Goal: Information Seeking & Learning: Learn about a topic

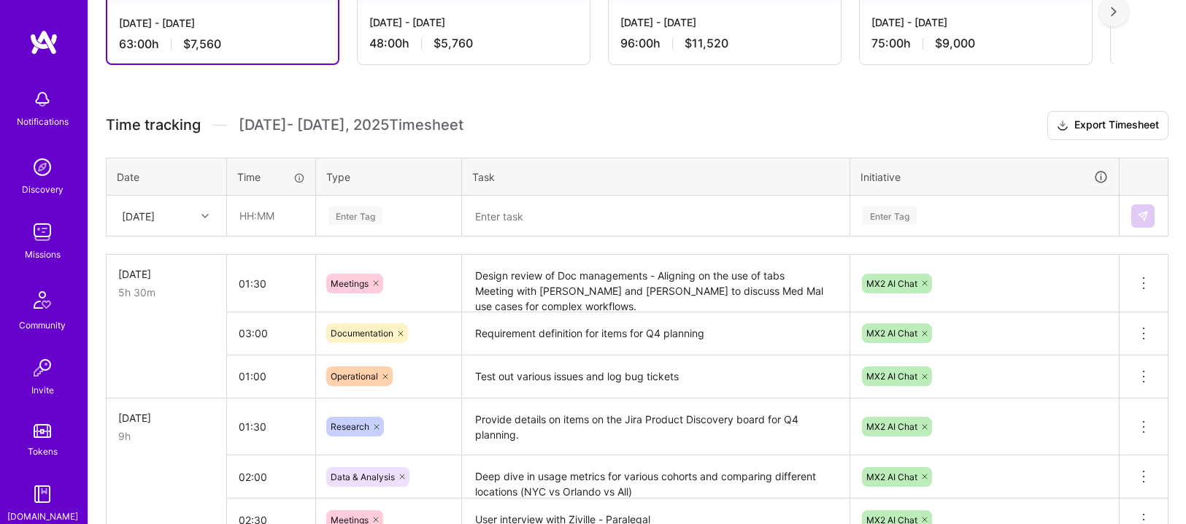
scroll to position [323, 0]
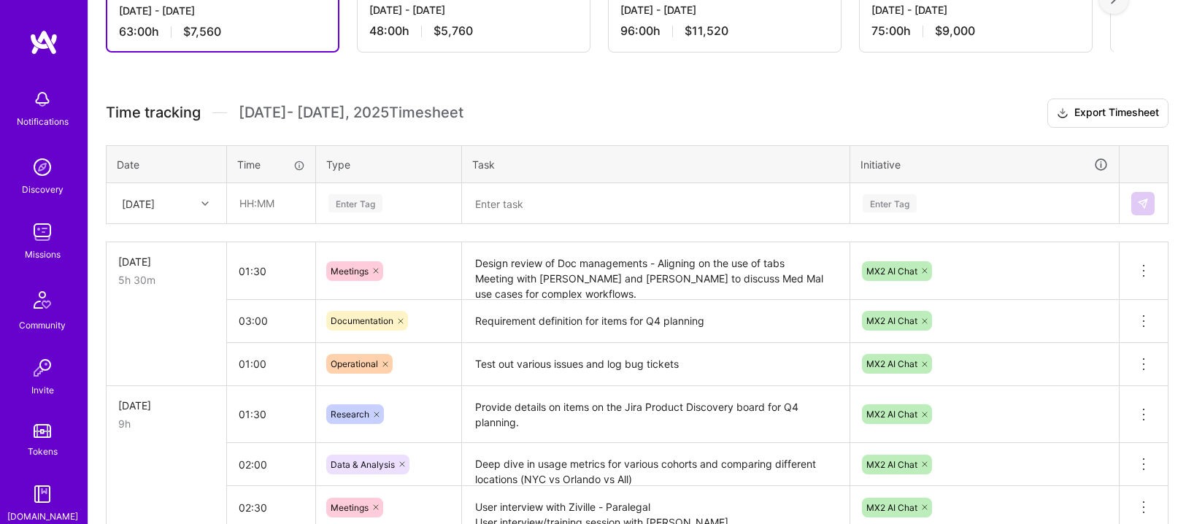
click at [587, 328] on textarea "Requirement definition for items for Q4 planning" at bounding box center [655, 321] width 385 height 40
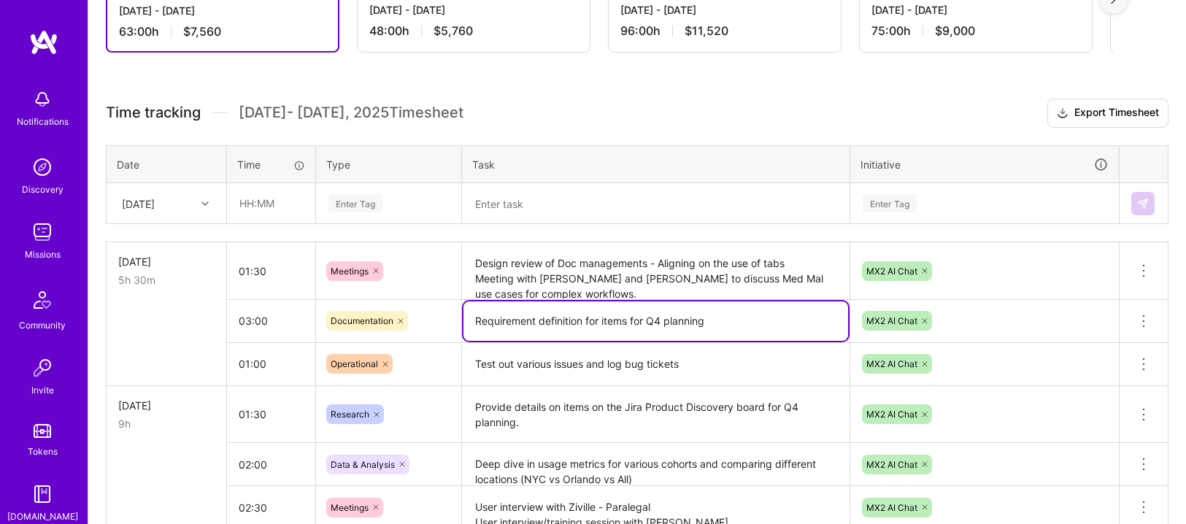
click at [587, 328] on textarea "Requirement definition for items for Q4 planning" at bounding box center [655, 320] width 385 height 39
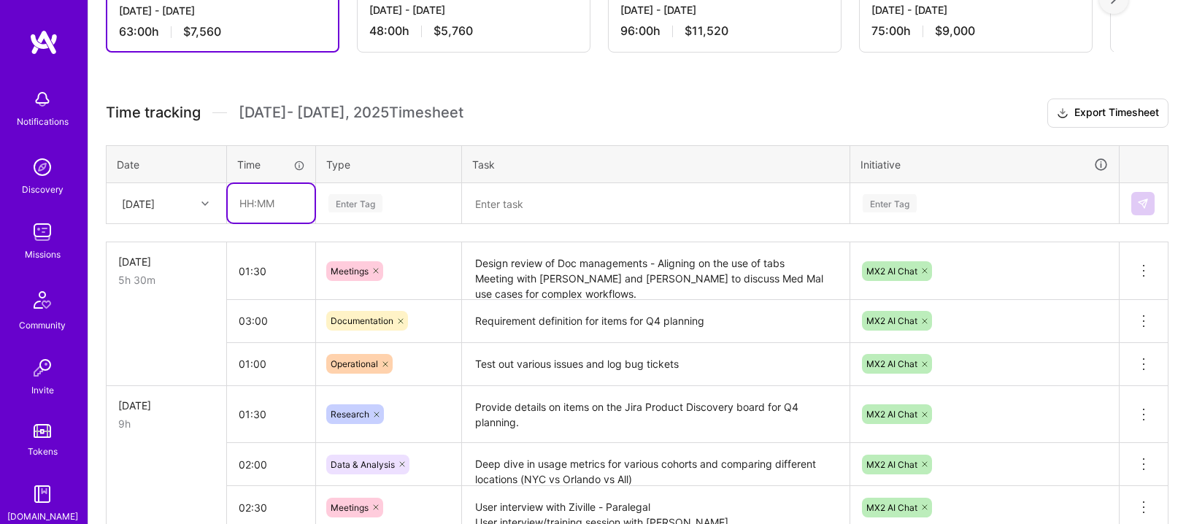
click at [254, 202] on input "text" at bounding box center [271, 203] width 87 height 39
type input "02:00"
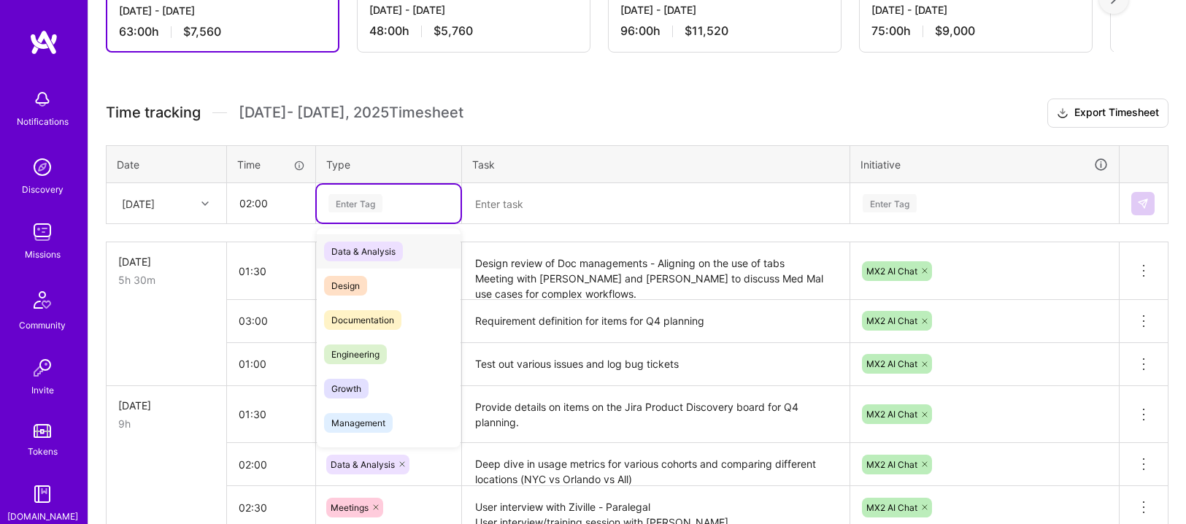
click at [363, 204] on div "Enter Tag" at bounding box center [355, 203] width 54 height 23
click at [366, 310] on span "Documentation" at bounding box center [362, 320] width 77 height 20
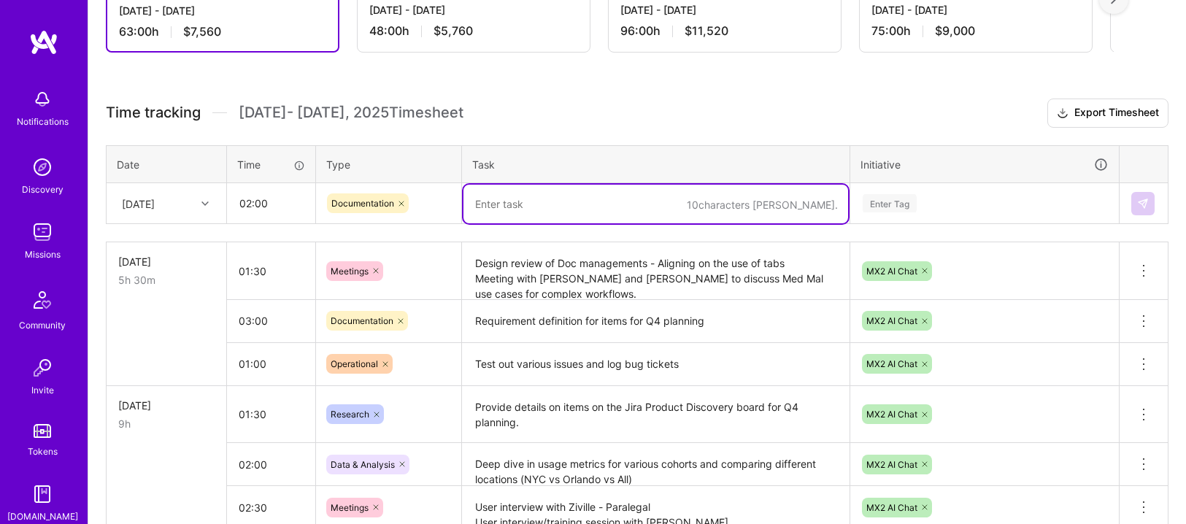
click at [534, 200] on textarea at bounding box center [655, 204] width 385 height 39
paste textarea "Requirement definition for items for Q4 planning"
type textarea "Requirement definition for items for Q4 planning"
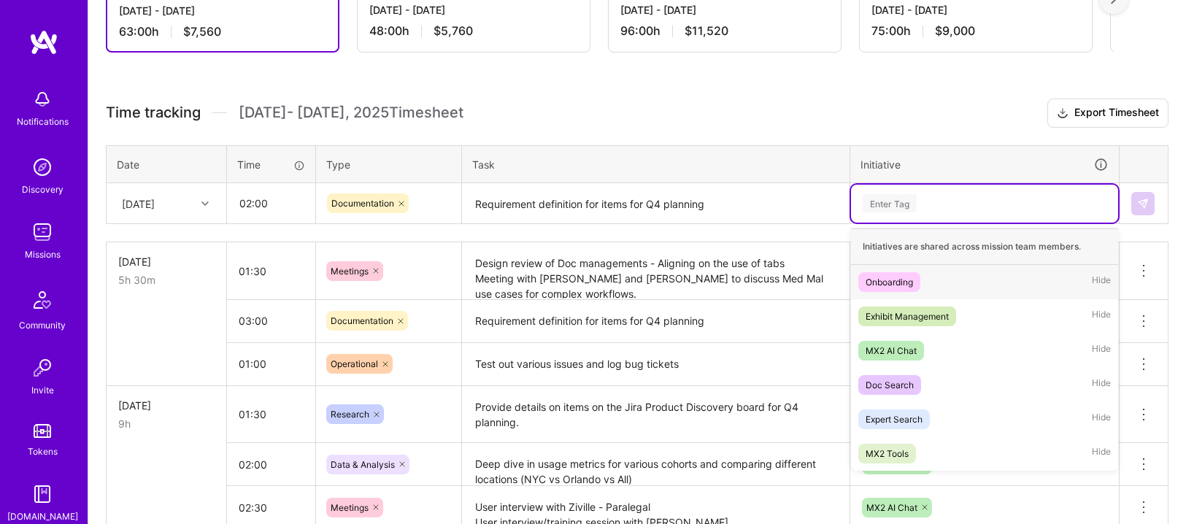
click at [890, 207] on div "Enter Tag" at bounding box center [889, 203] width 54 height 23
click at [900, 344] on div "MX2 AI Chat" at bounding box center [890, 350] width 51 height 15
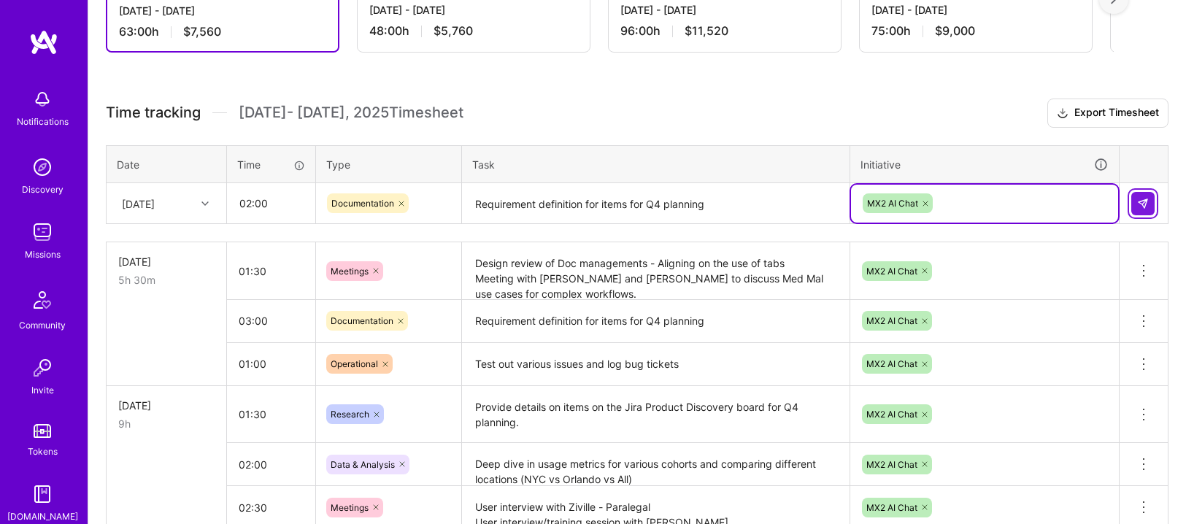
click at [1142, 202] on img at bounding box center [1143, 204] width 12 height 12
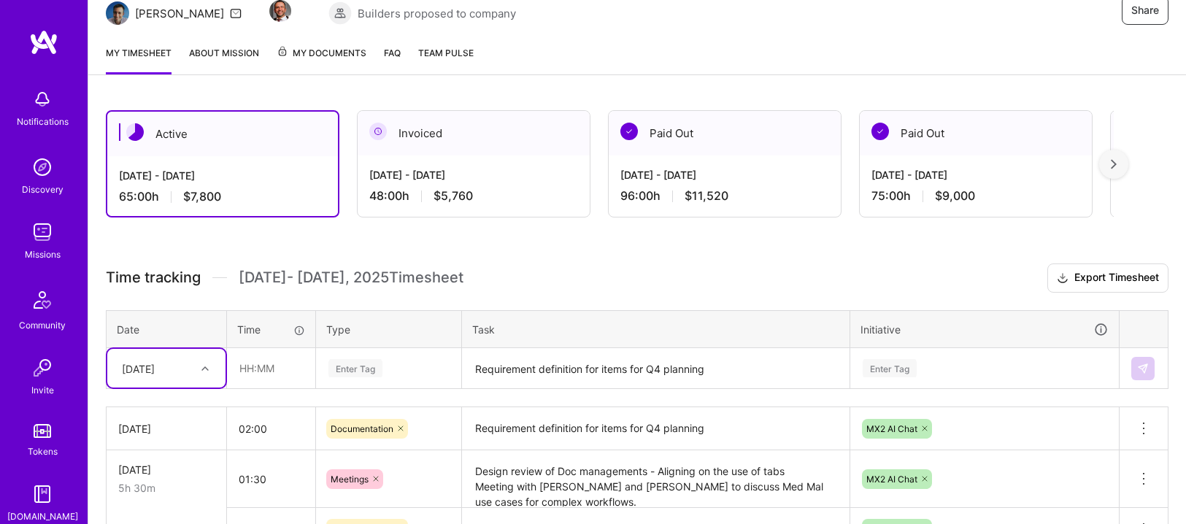
scroll to position [0, 0]
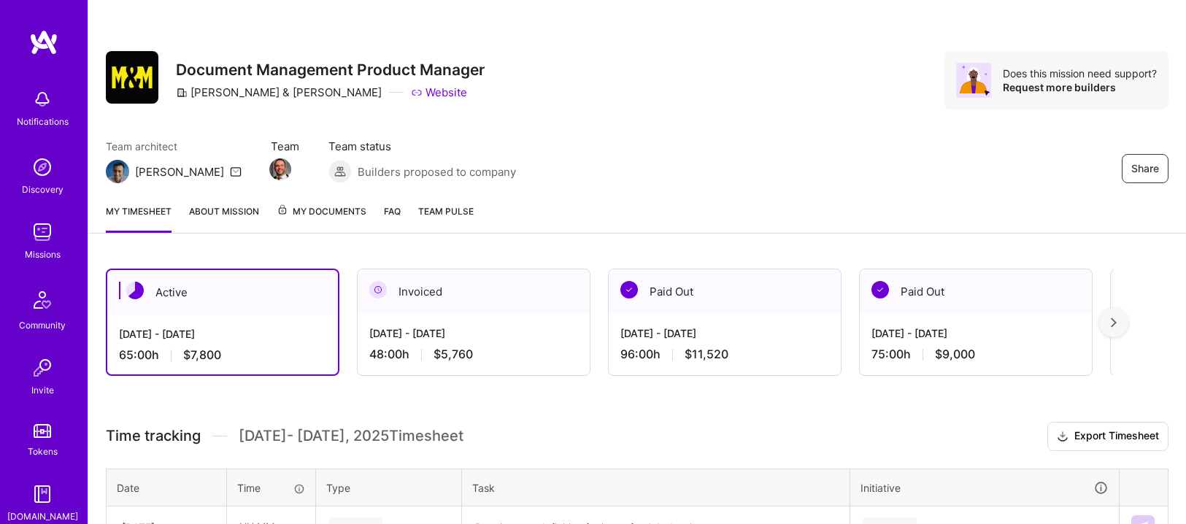
click at [42, 31] on img at bounding box center [43, 42] width 29 height 26
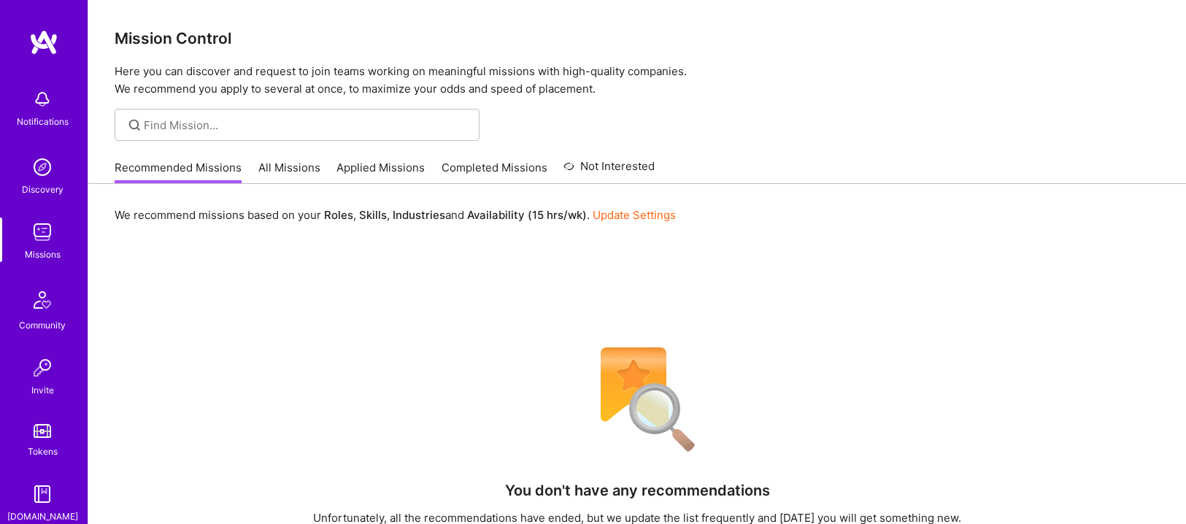
click at [287, 172] on link "All Missions" at bounding box center [289, 172] width 62 height 24
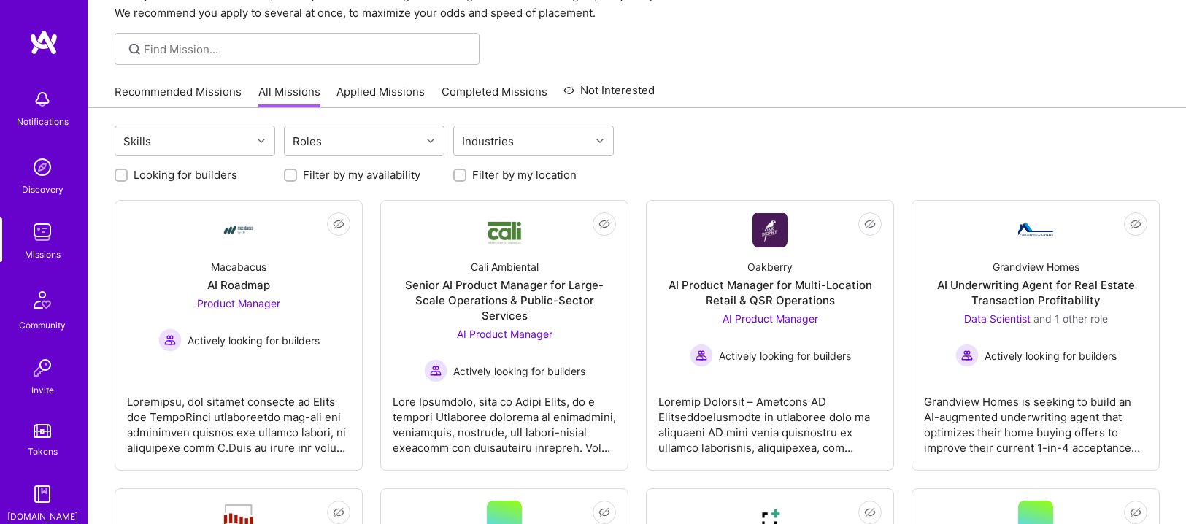
scroll to position [86, 0]
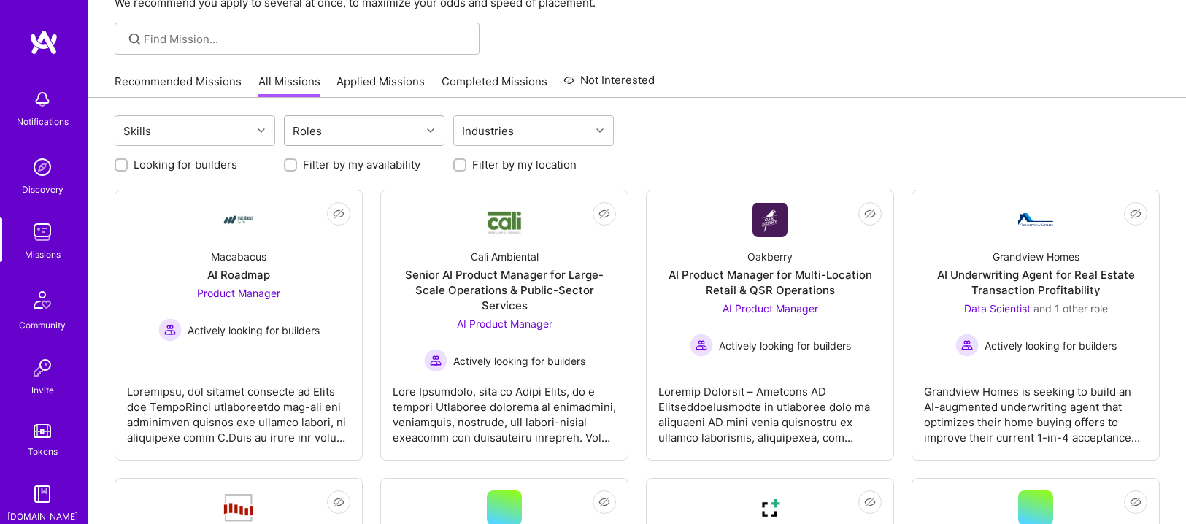
click at [426, 131] on div at bounding box center [432, 130] width 23 height 19
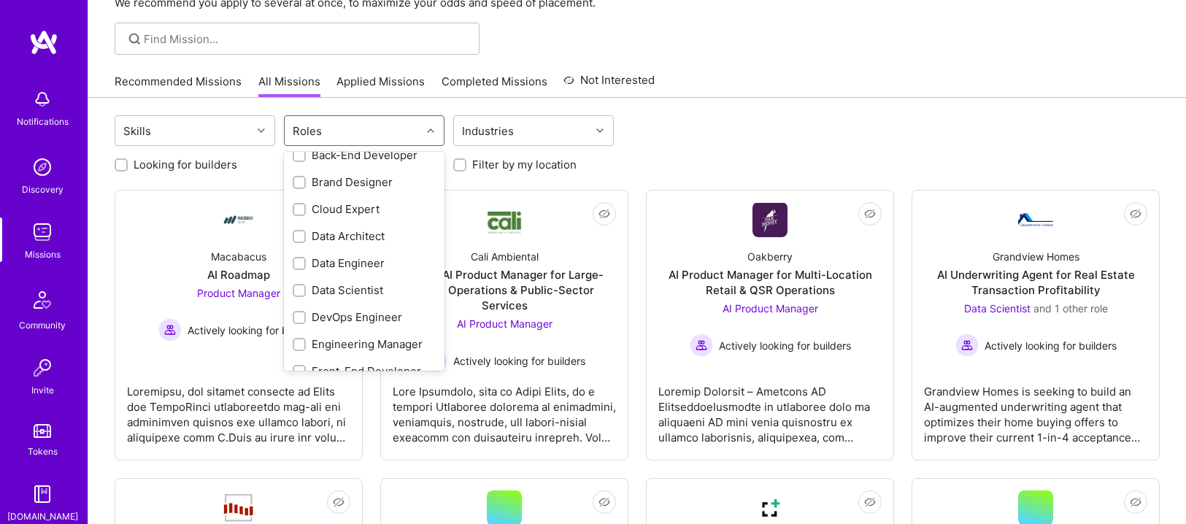
scroll to position [0, 0]
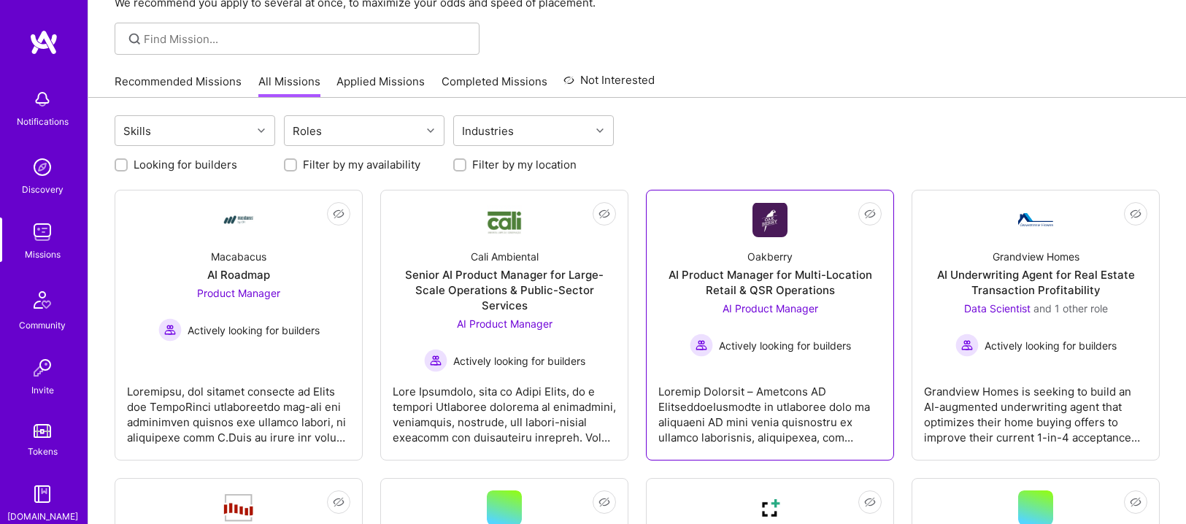
click at [706, 214] on link "Not Interested Oakberry AI Product Manager for Multi-Location Retail & QSR Oper…" at bounding box center [769, 325] width 223 height 246
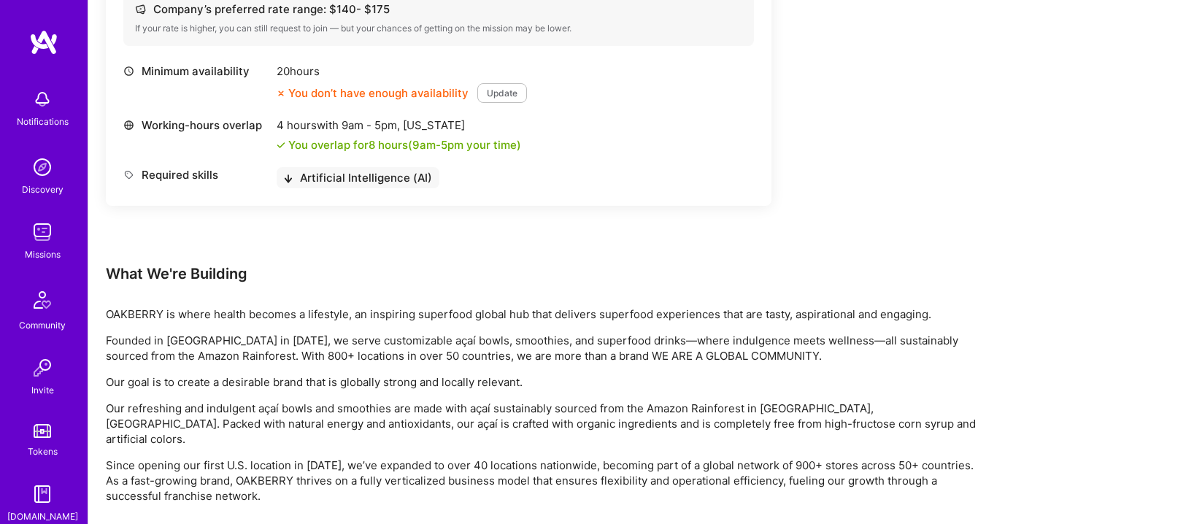
scroll to position [460, 0]
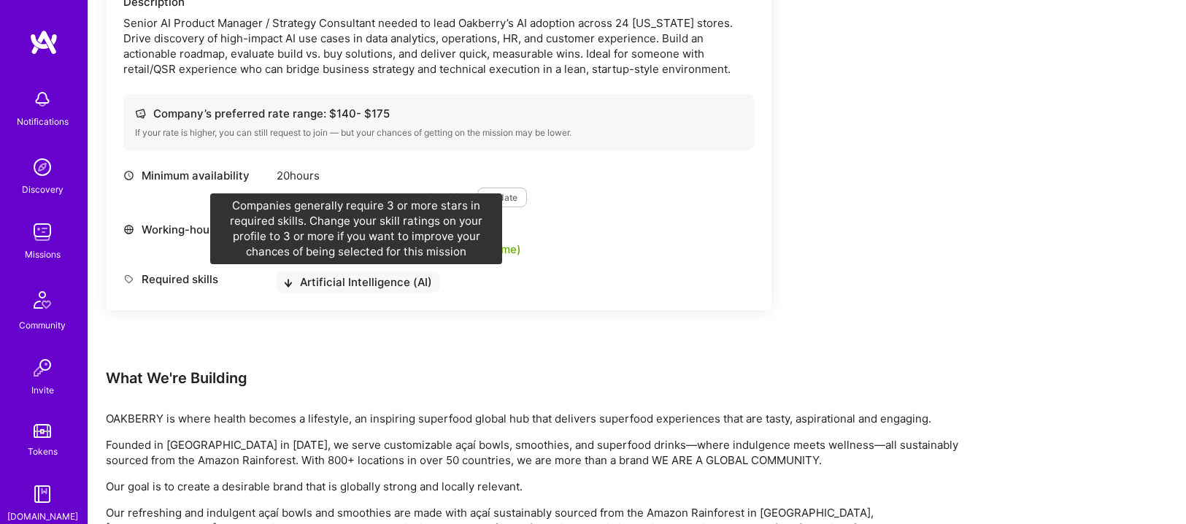
click at [321, 280] on div "Artificial Intelligence (AI)" at bounding box center [358, 281] width 163 height 21
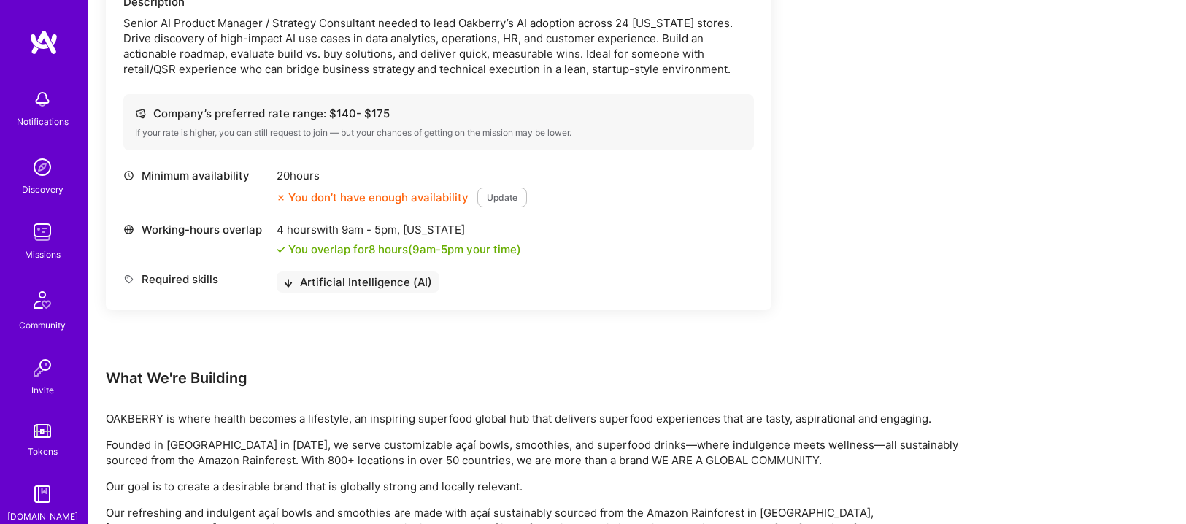
click at [321, 280] on div "Artificial Intelligence (AI)" at bounding box center [358, 281] width 163 height 21
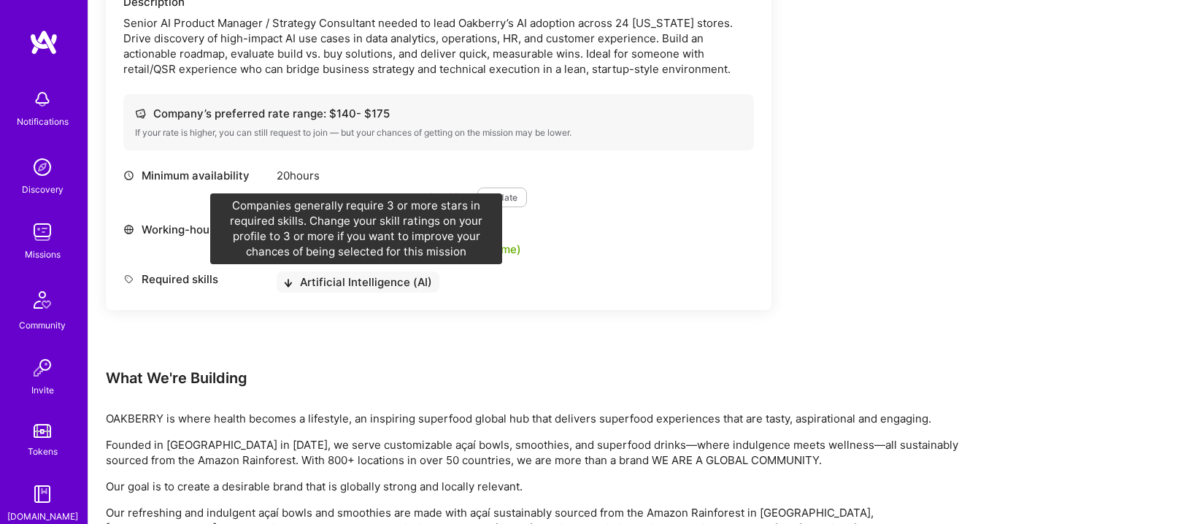
click at [325, 283] on div "Artificial Intelligence (AI)" at bounding box center [358, 281] width 163 height 21
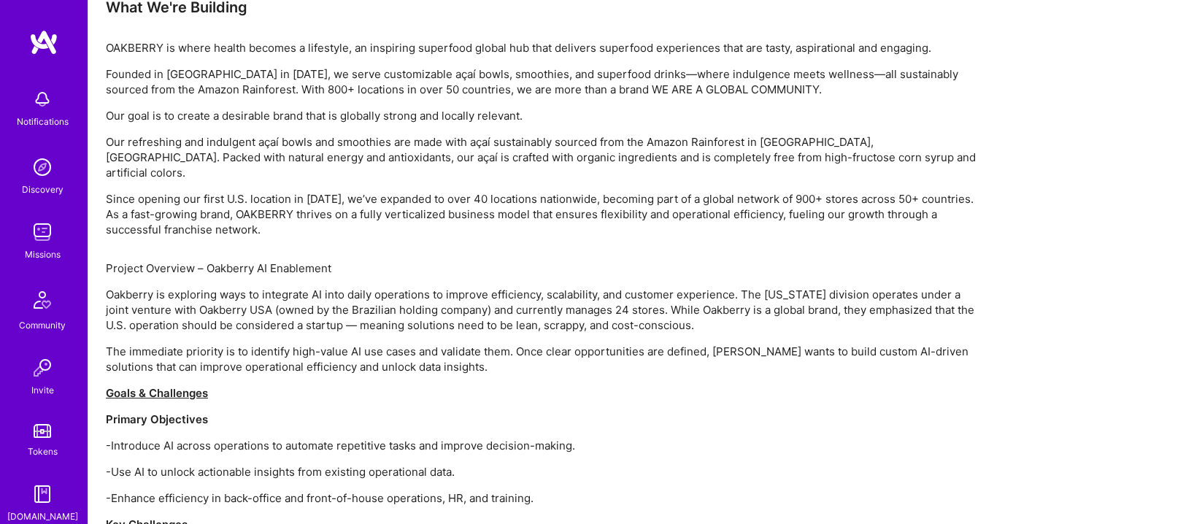
scroll to position [833, 0]
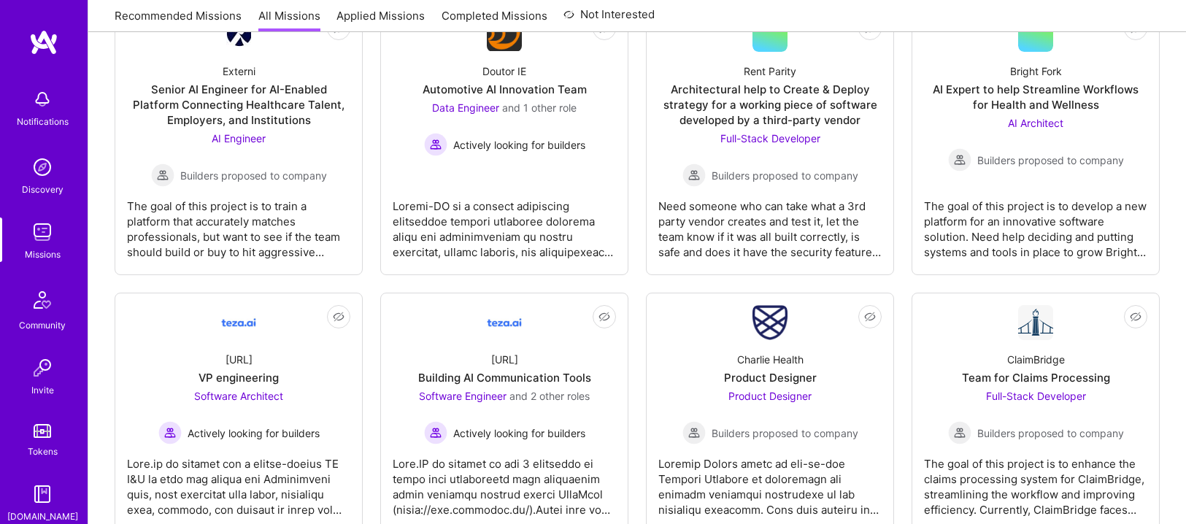
scroll to position [86, 0]
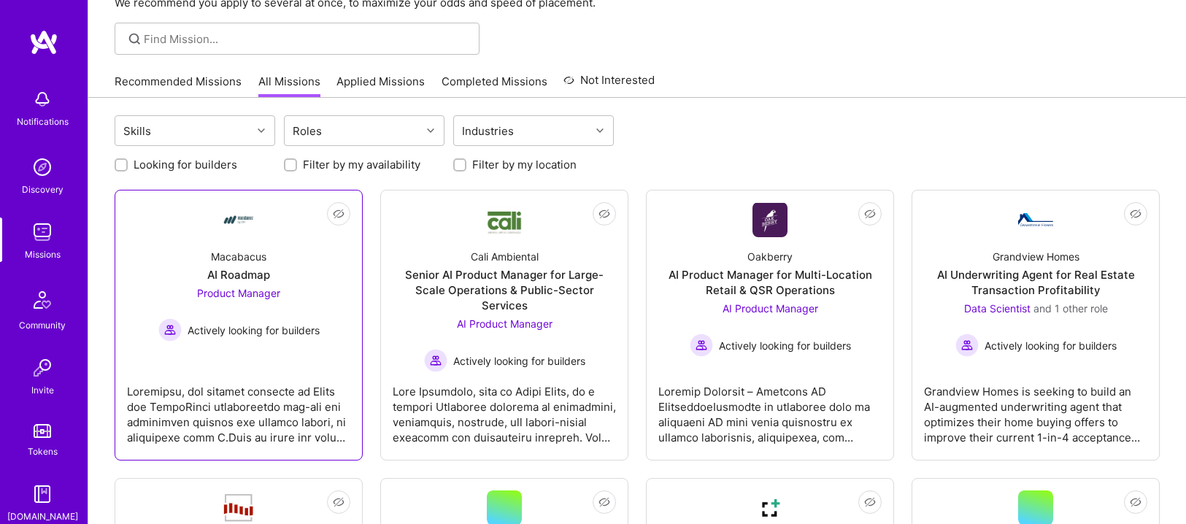
click at [189, 214] on link "Not Interested Macabacus AI Roadmap Product Manager Actively looking for builde…" at bounding box center [238, 325] width 223 height 246
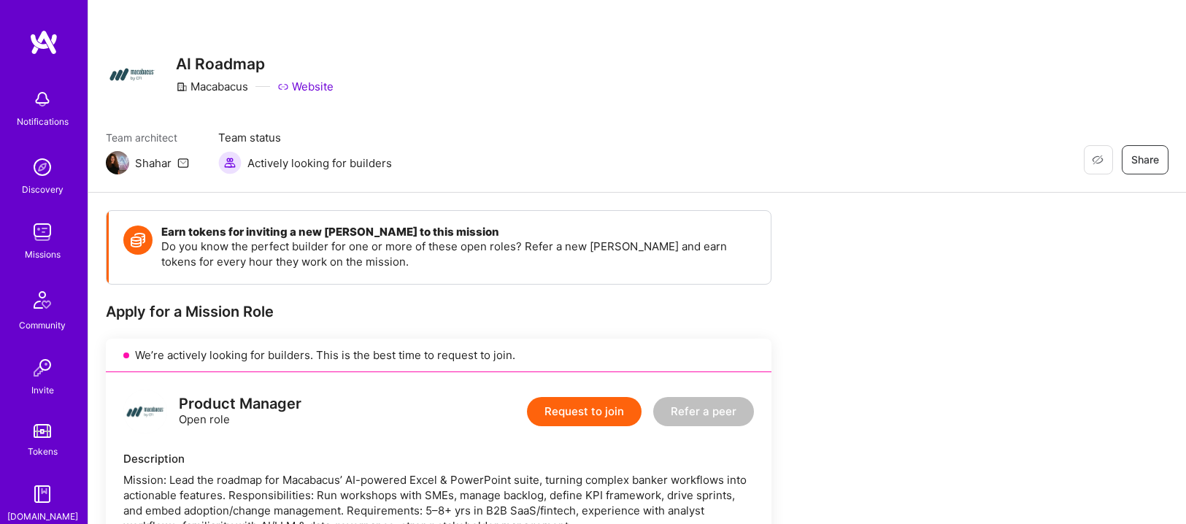
scroll to position [484, 0]
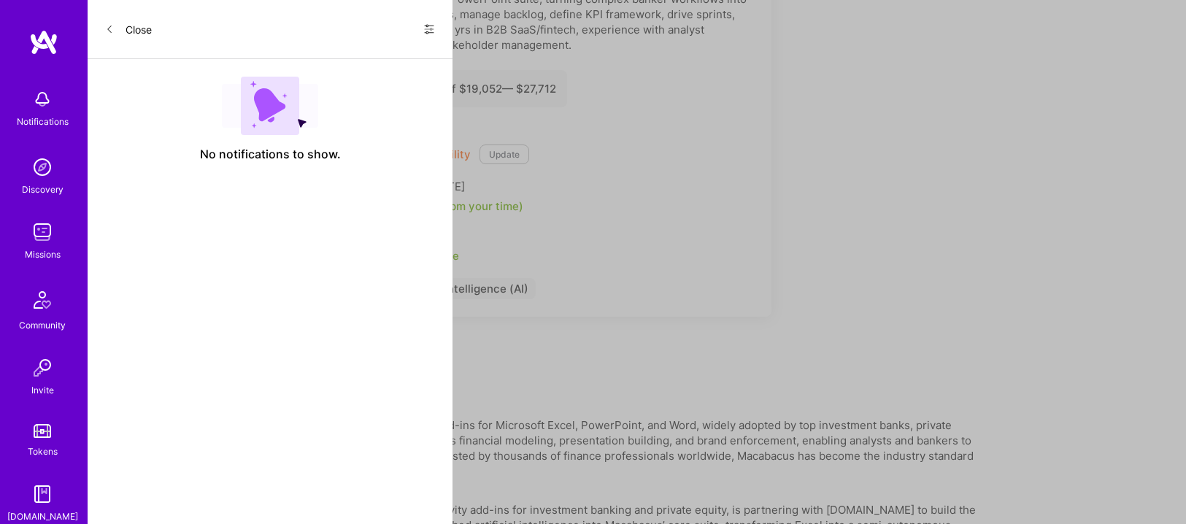
scroll to position [86, 0]
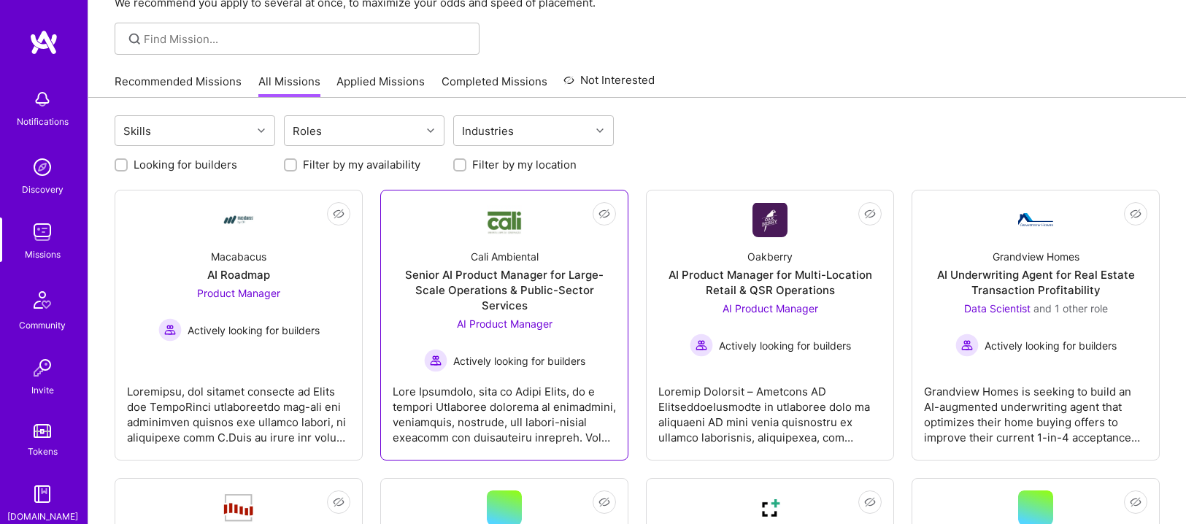
click at [419, 227] on link "Not Interested Cali Ambiental Senior AI Product Manager for Large-Scale Operati…" at bounding box center [504, 325] width 223 height 246
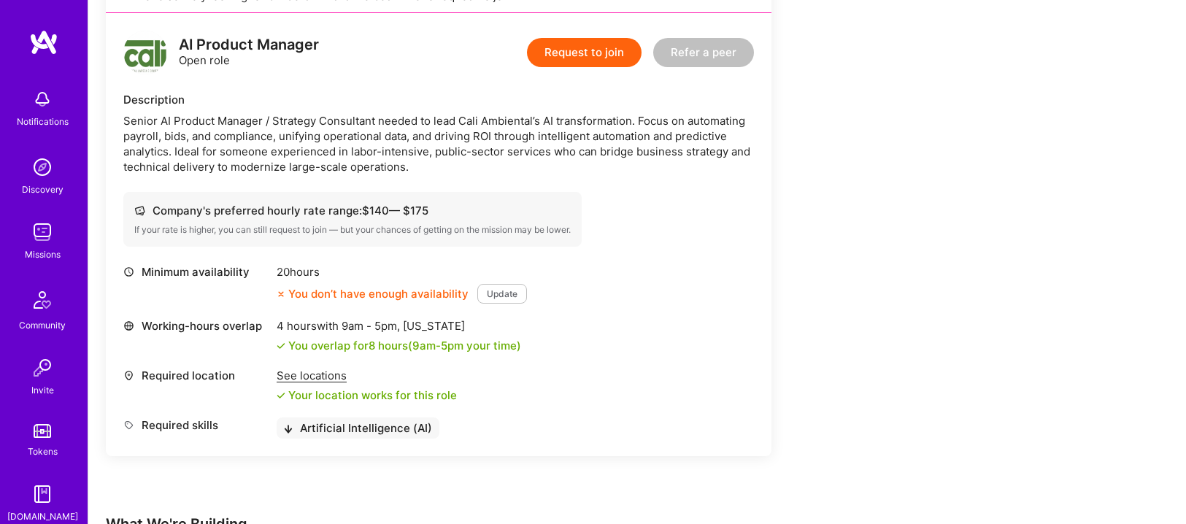
scroll to position [355, 0]
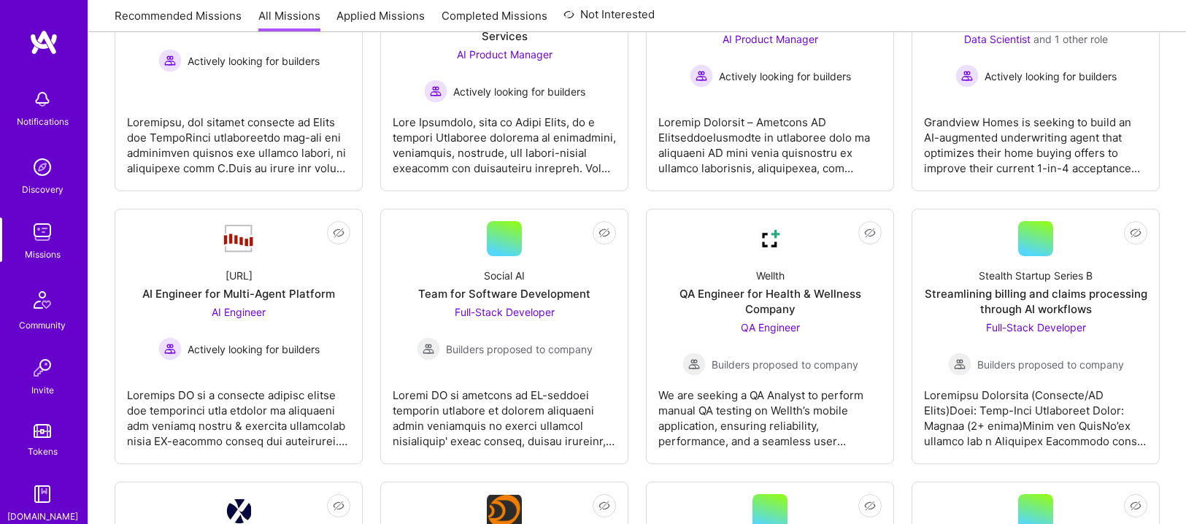
scroll to position [86, 0]
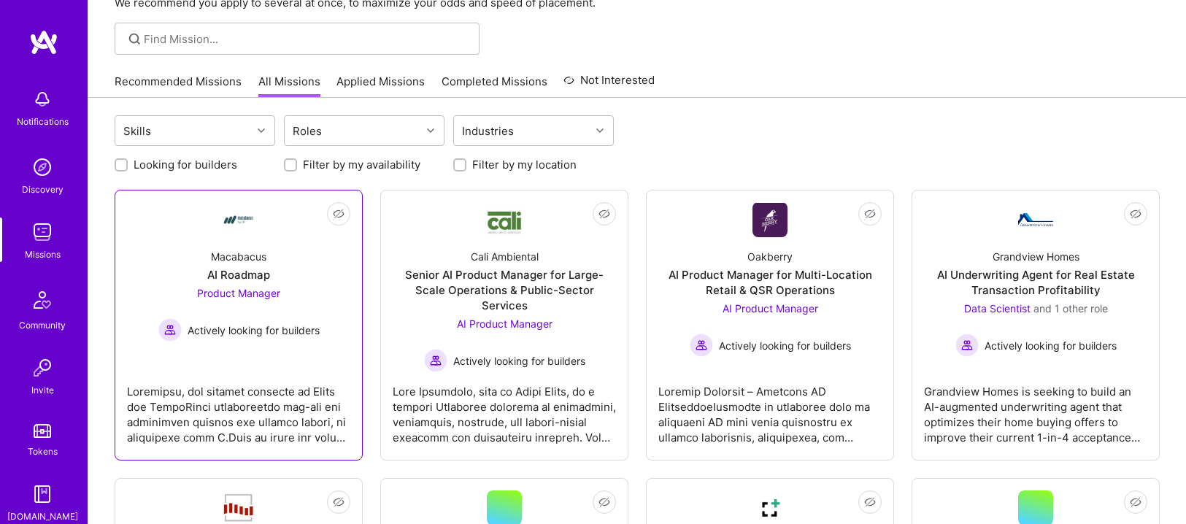
click at [182, 277] on div "Macabacus AI Roadmap Product Manager Actively looking for builders" at bounding box center [238, 289] width 223 height 104
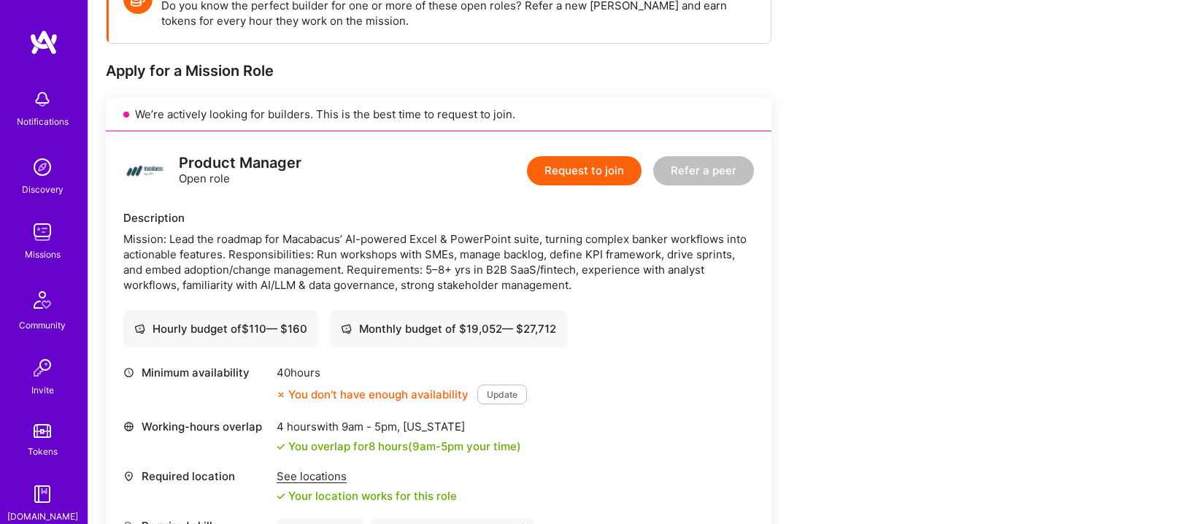
scroll to position [93, 0]
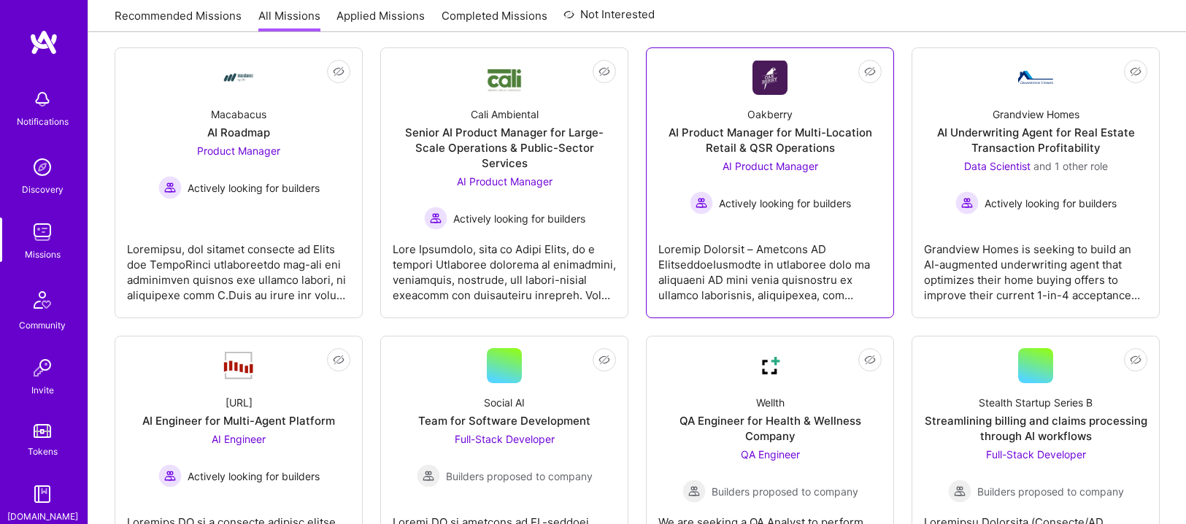
scroll to position [243, 0]
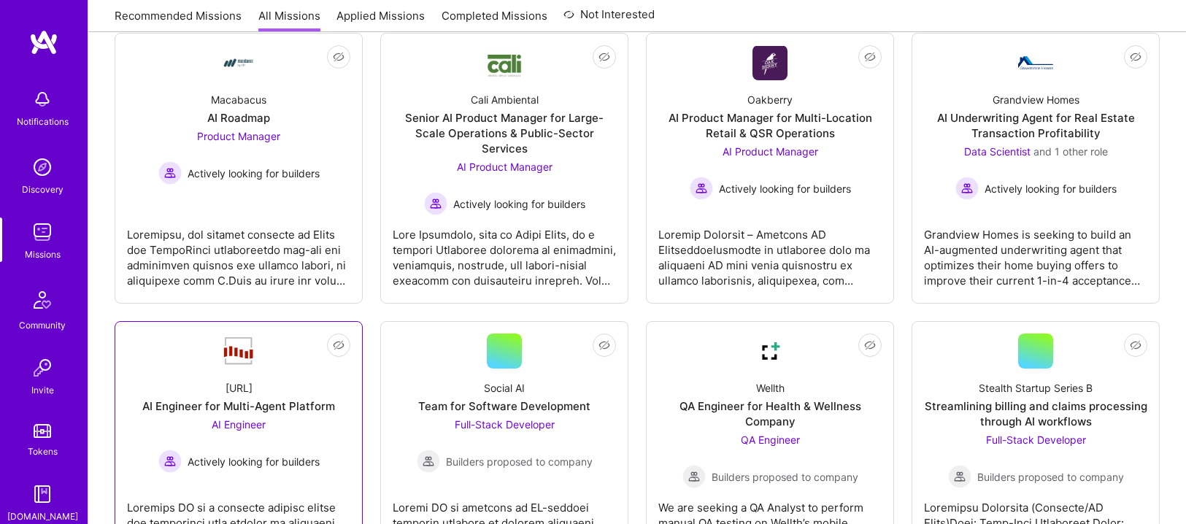
click at [258, 333] on link "Not Interested Steelbay.ai AI Engineer for Multi-Agent Platform AI Engineer Act…" at bounding box center [238, 448] width 223 height 231
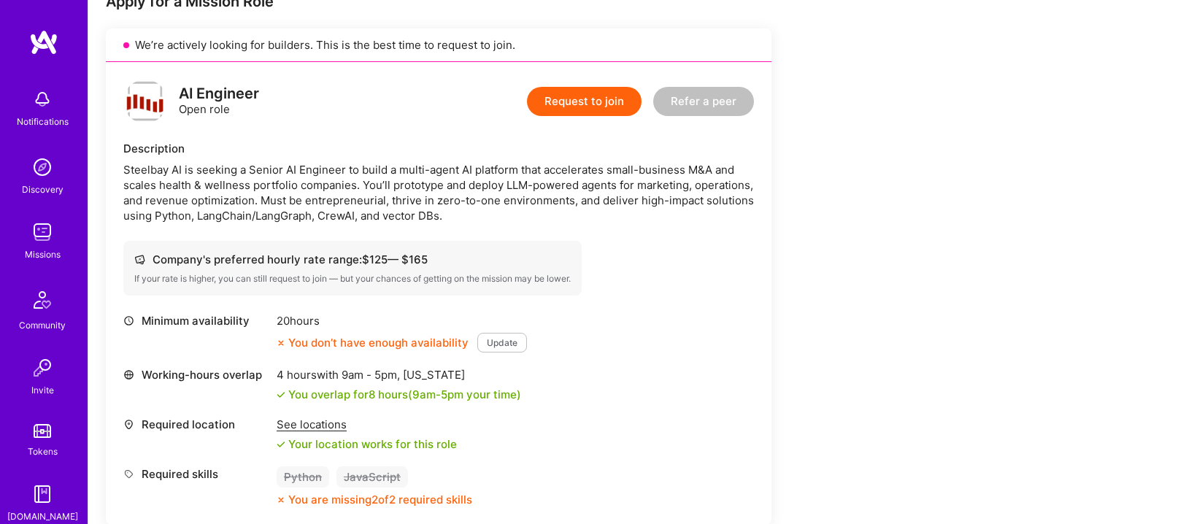
scroll to position [314, 0]
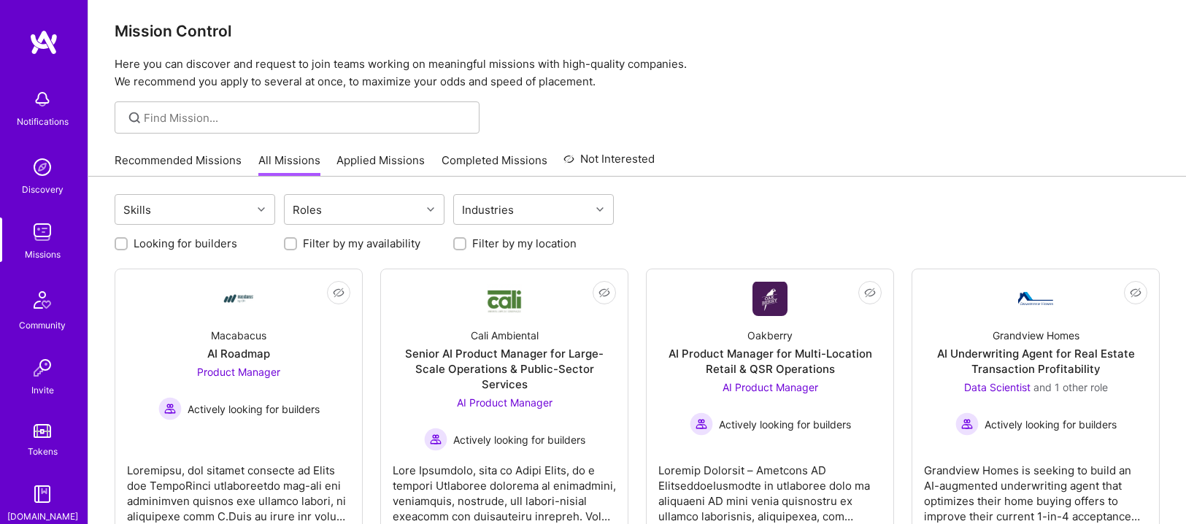
scroll to position [4, 0]
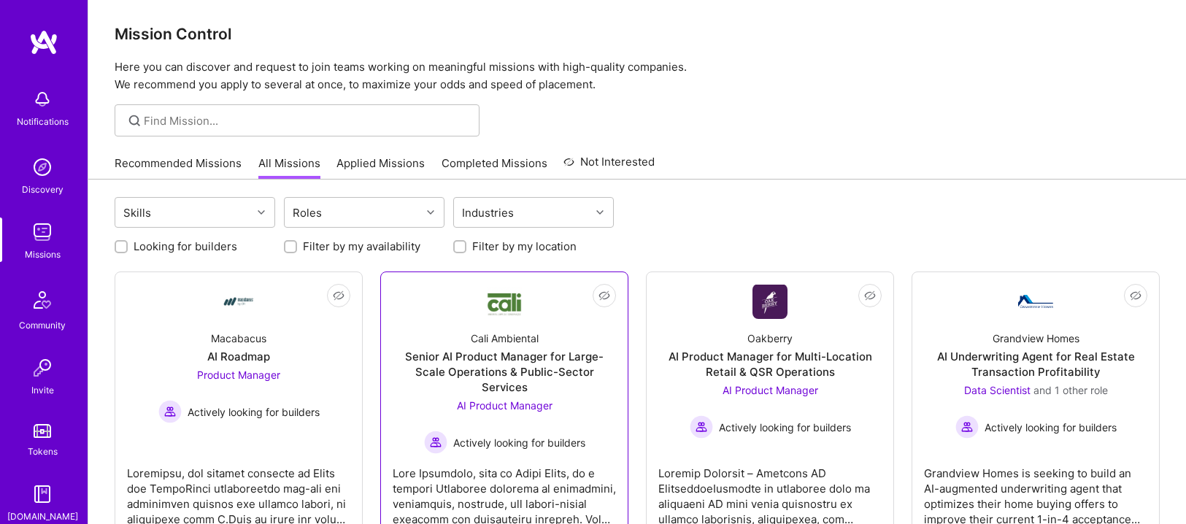
click at [422, 285] on link "Not Interested Cali Ambiental Senior AI Product Manager for Large-Scale Operati…" at bounding box center [504, 407] width 223 height 246
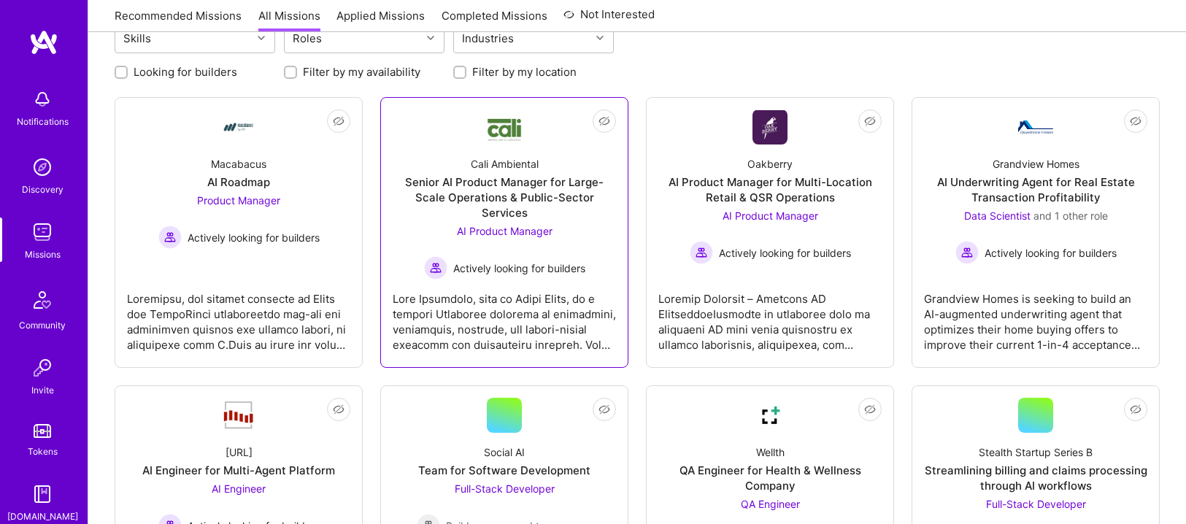
scroll to position [125, 0]
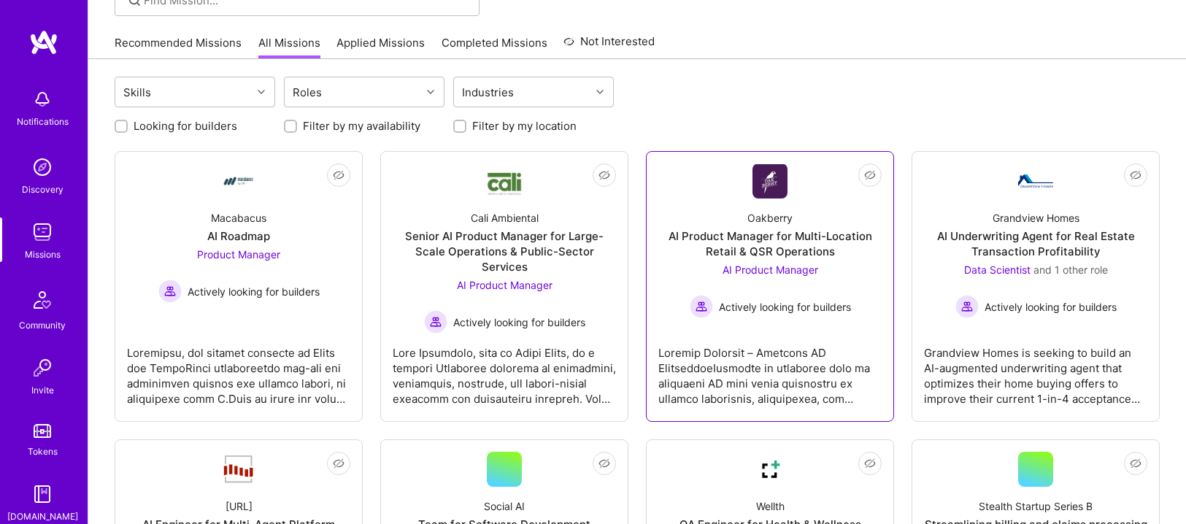
click at [717, 213] on div "Oakberry AI Product Manager for Multi-Location Retail & QSR Operations AI Produ…" at bounding box center [769, 258] width 223 height 120
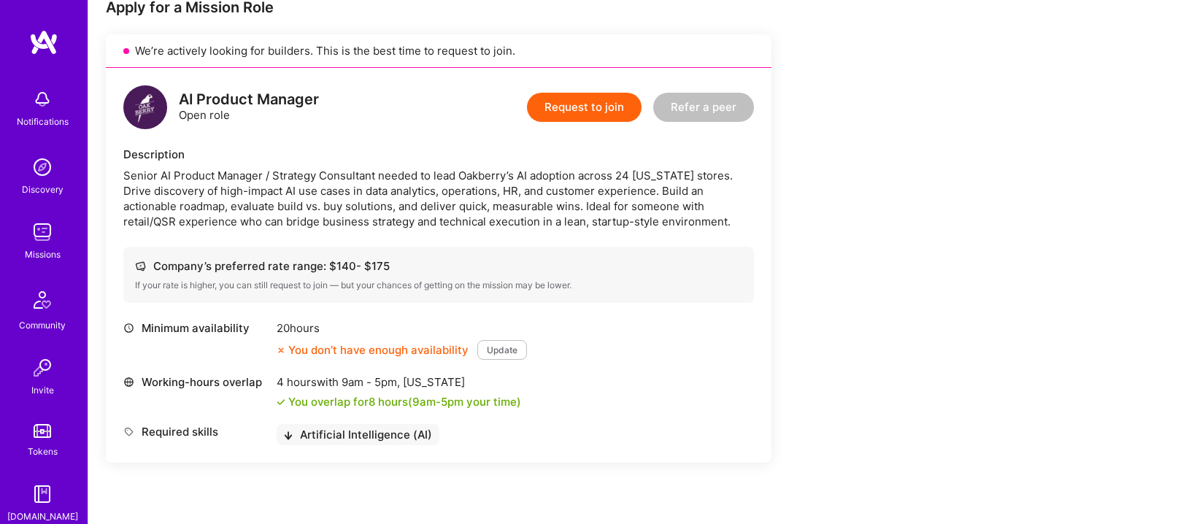
scroll to position [312, 0]
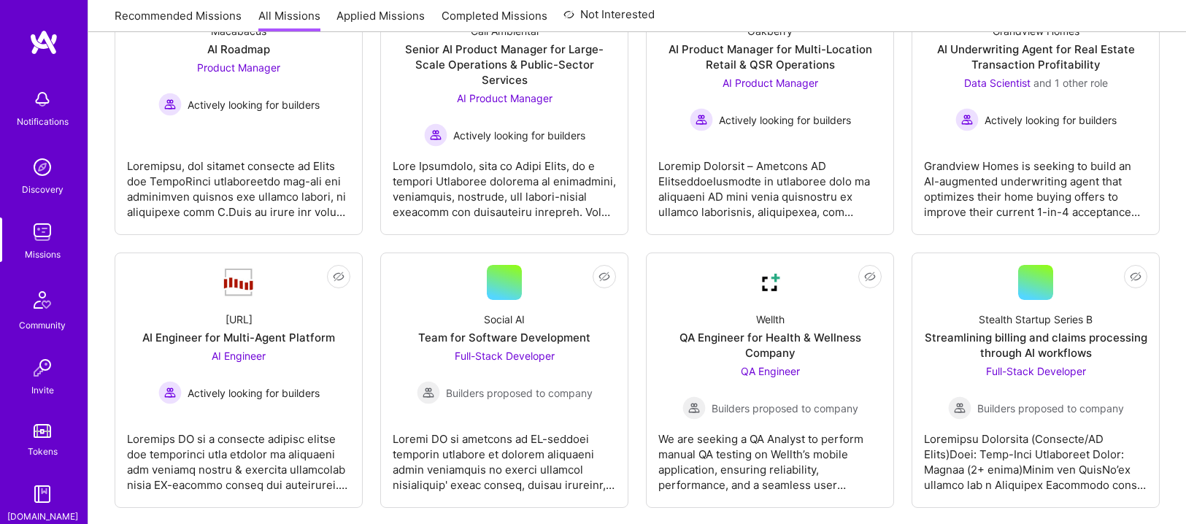
scroll to position [125, 0]
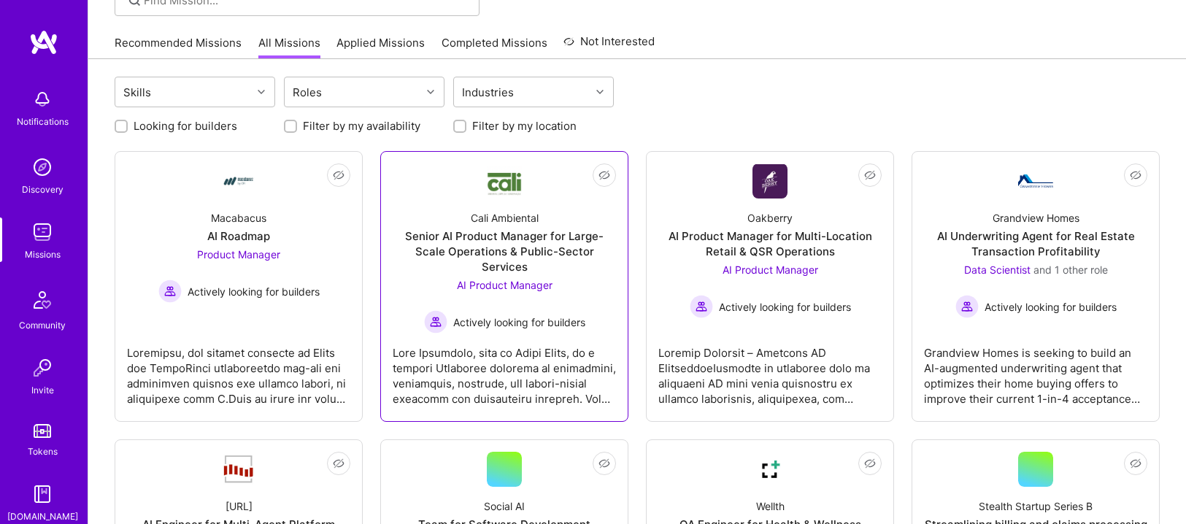
click at [436, 217] on div "Cali Ambiental Senior AI Product Manager for Large-Scale Operations & Public-Se…" at bounding box center [504, 265] width 223 height 135
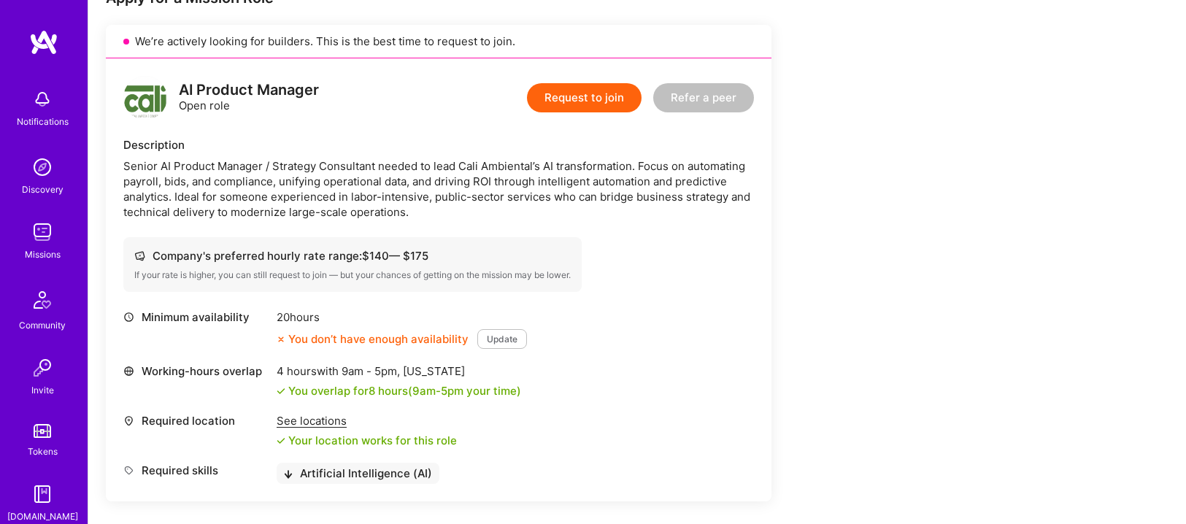
scroll to position [327, 0]
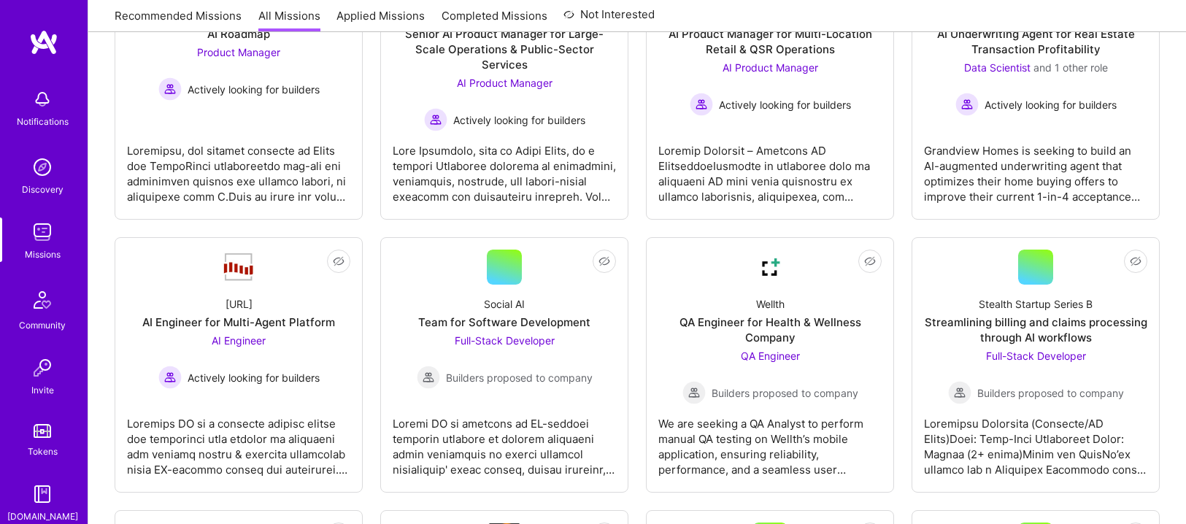
scroll to position [125, 0]
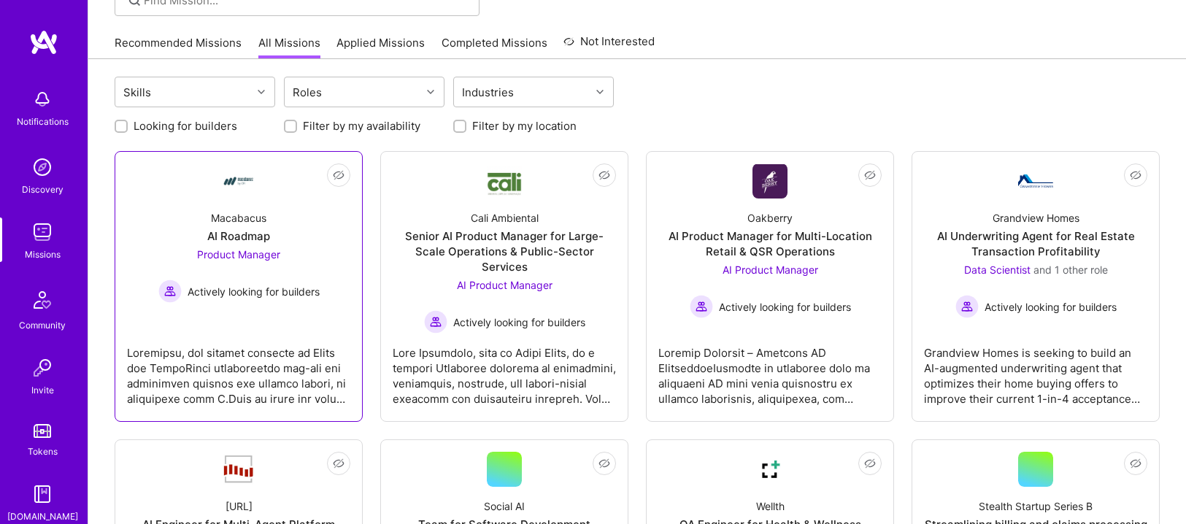
click at [190, 213] on div "Macabacus AI Roadmap Product Manager Actively looking for builders" at bounding box center [238, 250] width 223 height 104
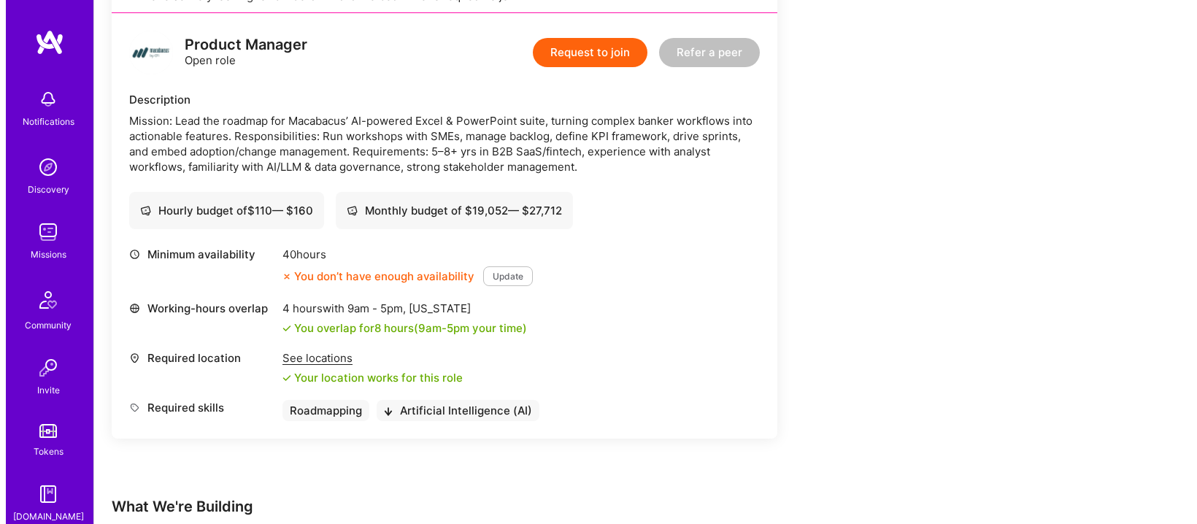
scroll to position [335, 0]
